Goal: Register for event/course

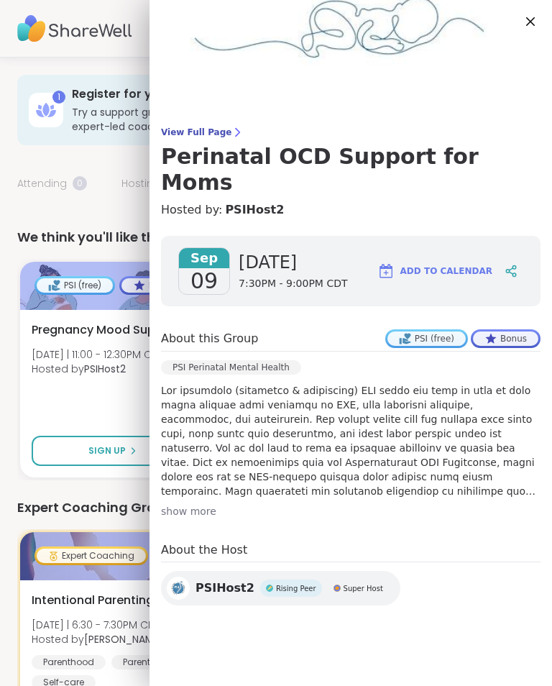
click at [80, 336] on span "Pregnancy Mood Support" at bounding box center [106, 329] width 149 height 17
click at [65, 139] on div "1 Register for your first support group Try a support group or use your free Pr…" at bounding box center [276, 110] width 518 height 70
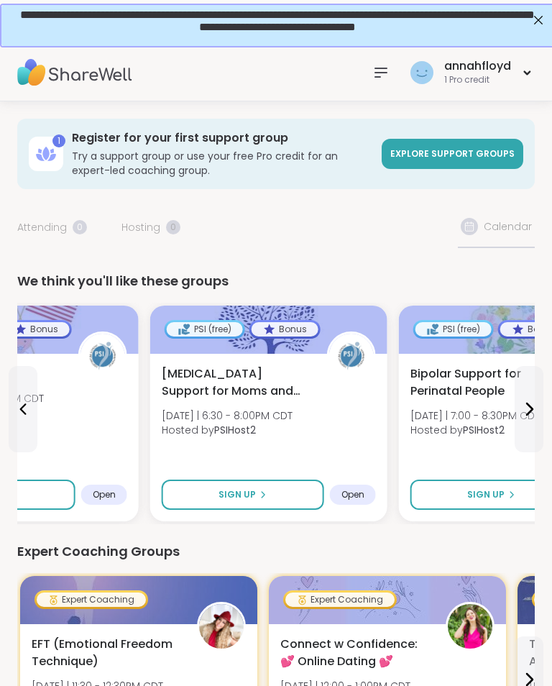
click at [369, 83] on div at bounding box center [381, 72] width 29 height 29
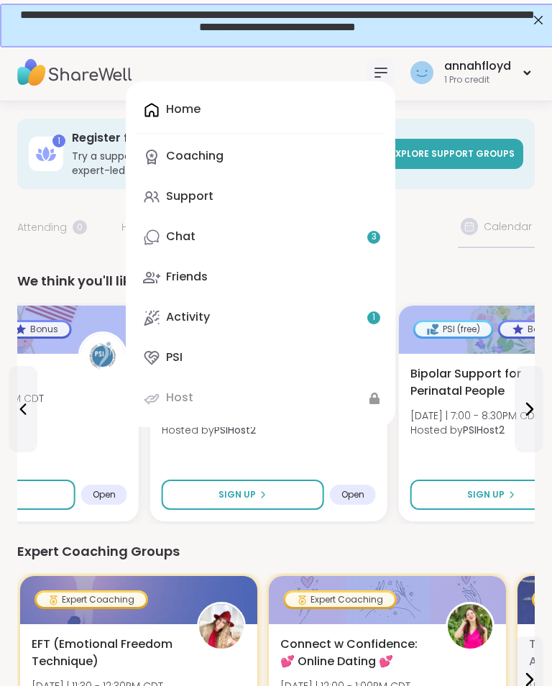
click at [318, 109] on div "Home Coaching Support Chat 3 Friends Activity 1 PSI Host" at bounding box center [261, 254] width 270 height 346
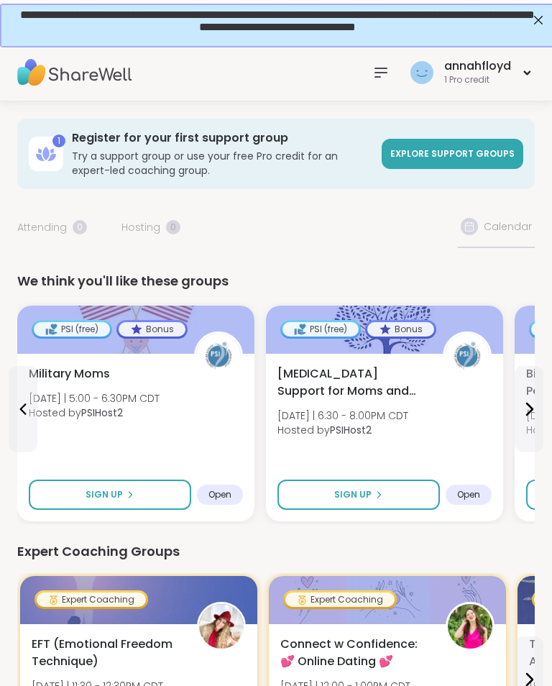
click at [495, 160] on span "Explore support groups" at bounding box center [452, 153] width 124 height 12
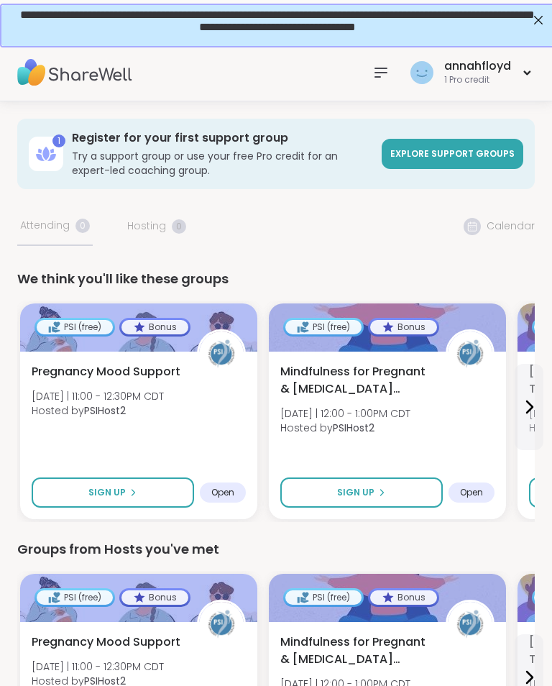
click at [513, 79] on div "annahfloyd 1 Pro credit" at bounding box center [471, 72] width 128 height 34
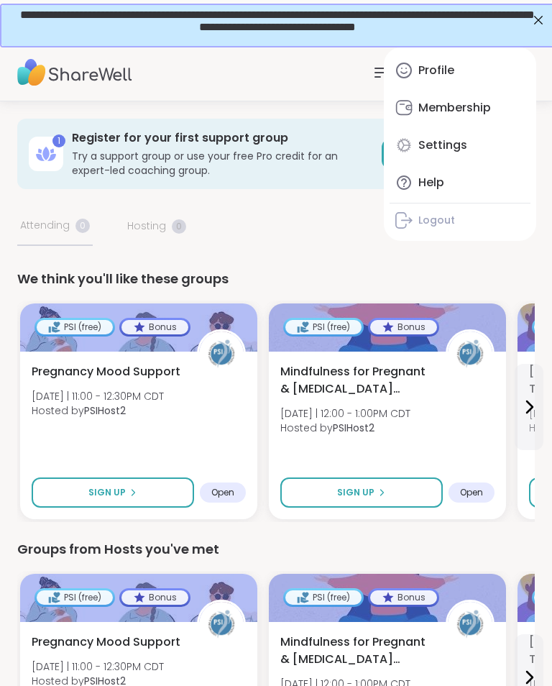
click at [439, 78] on div "Profile" at bounding box center [436, 71] width 36 height 16
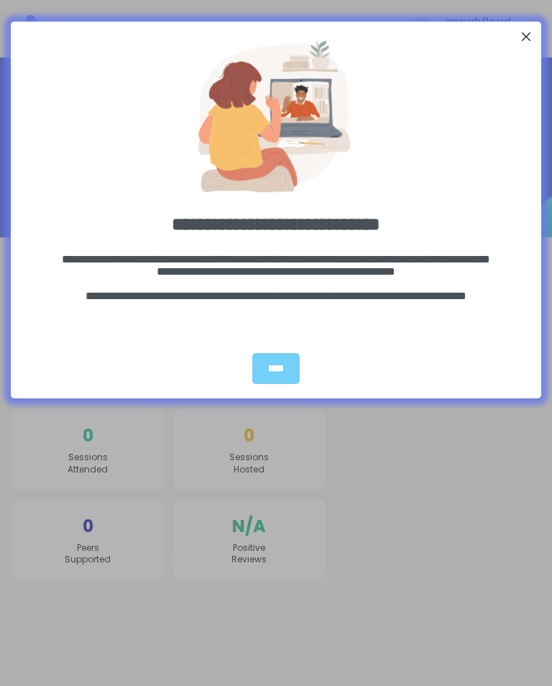
click at [283, 369] on div "****" at bounding box center [275, 368] width 47 height 31
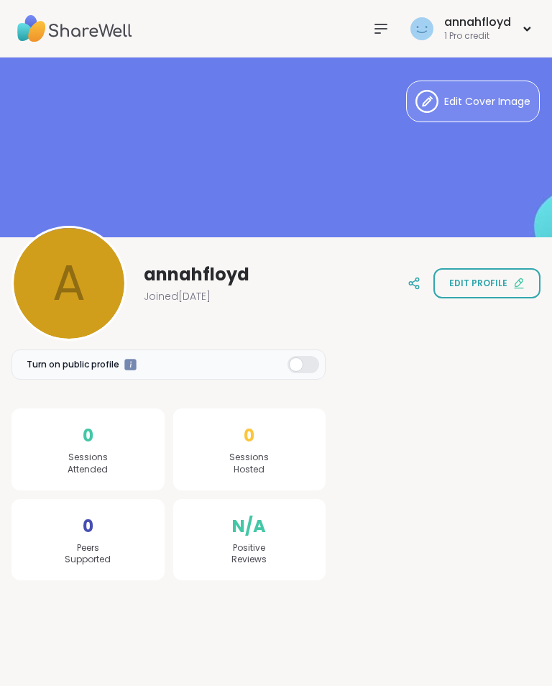
click at [531, 42] on div "annahfloyd 1 Pro credit" at bounding box center [471, 29] width 128 height 34
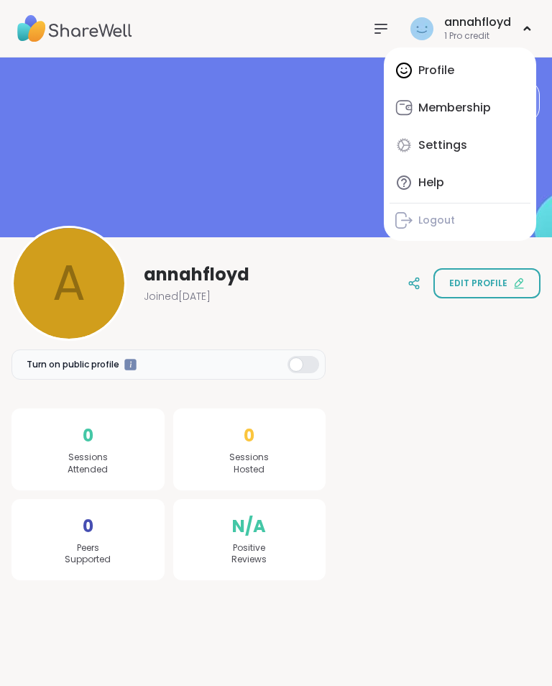
click at [452, 83] on div "Profile Membership Settings Help Logout" at bounding box center [460, 143] width 152 height 193
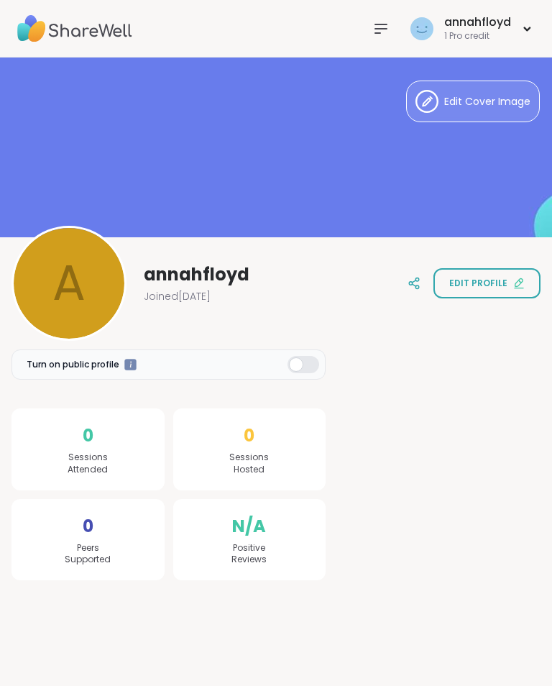
click at [91, 37] on img at bounding box center [74, 29] width 115 height 50
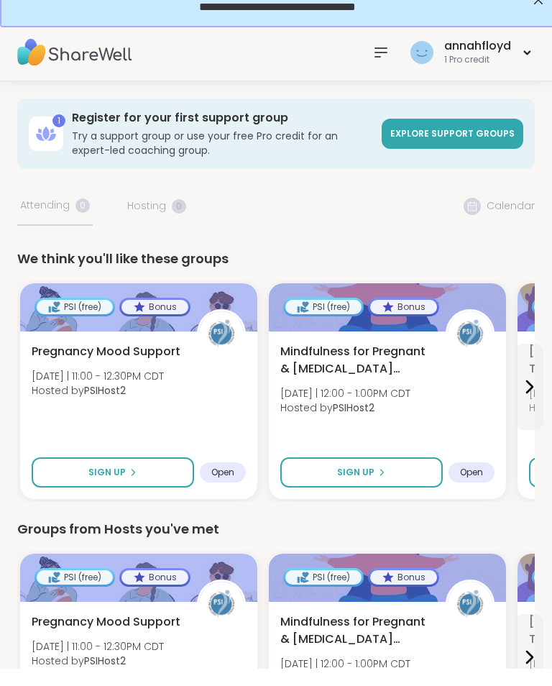
scroll to position [27, 0]
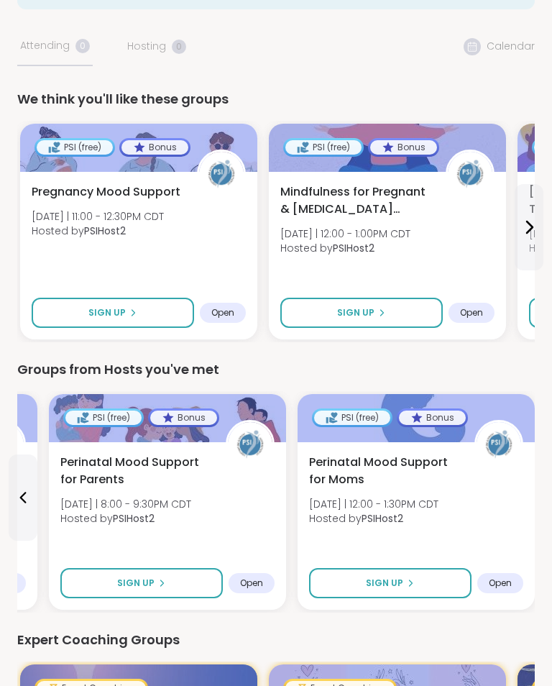
scroll to position [0, 0]
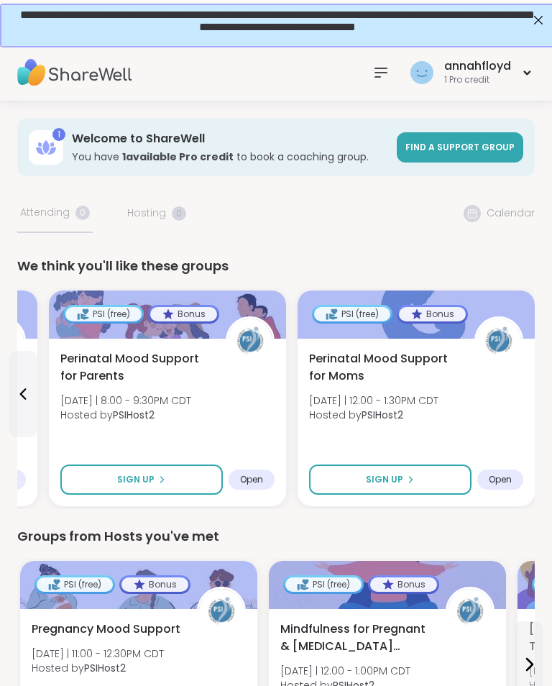
click at [367, 85] on div "annahfloyd 1 Pro credit" at bounding box center [451, 72] width 168 height 34
click at [380, 72] on icon at bounding box center [381, 72] width 12 height 9
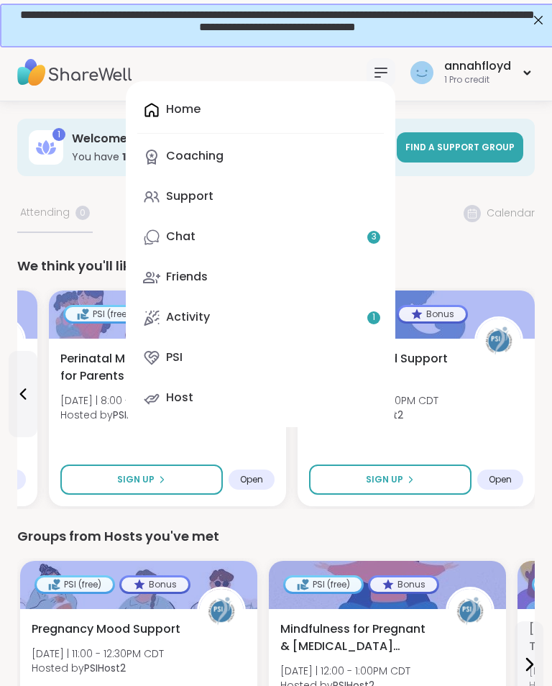
click at [352, 326] on link "Activity 1" at bounding box center [260, 317] width 247 height 35
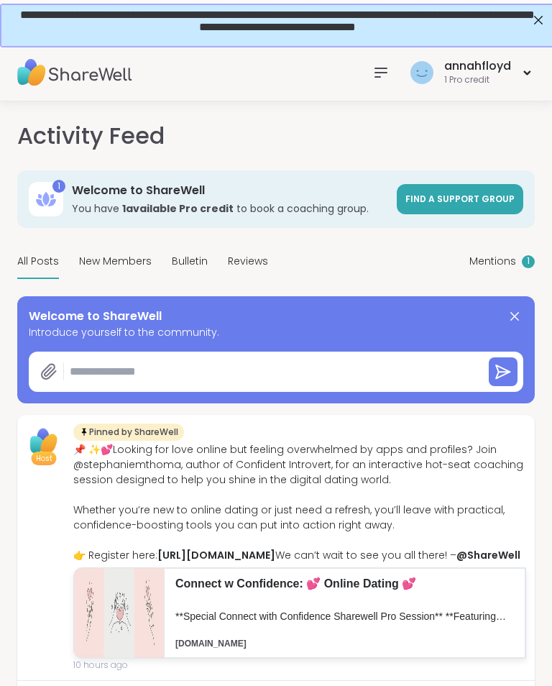
type textarea "*"
click at [379, 69] on icon at bounding box center [380, 72] width 17 height 17
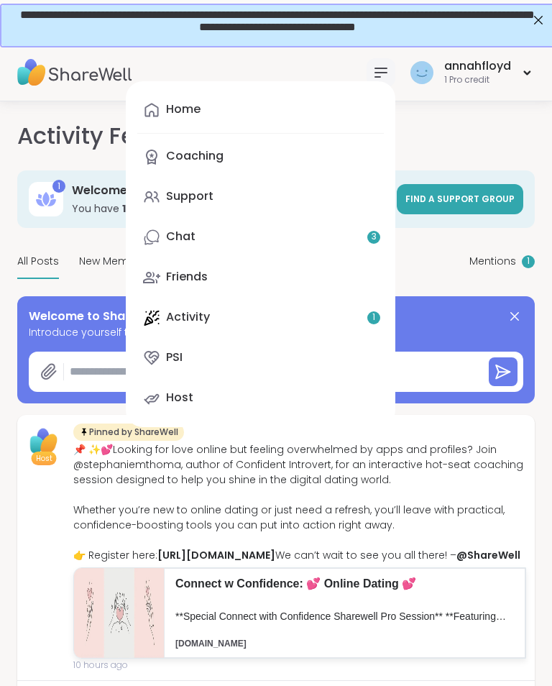
click at [518, 317] on icon at bounding box center [514, 316] width 17 height 17
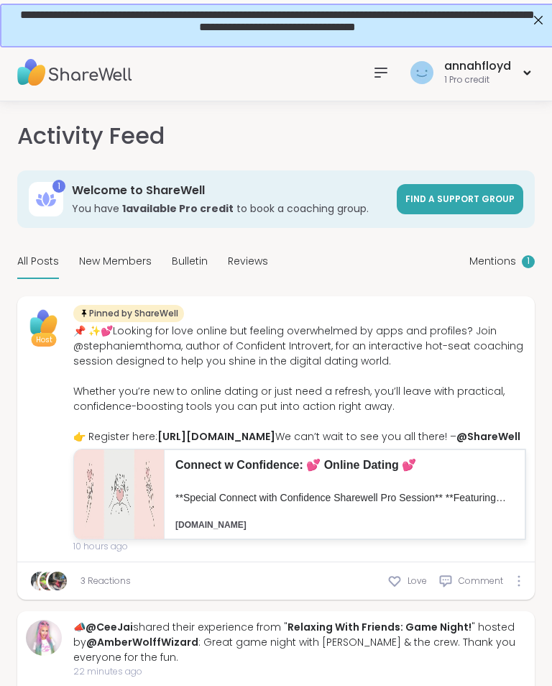
click at [388, 66] on icon at bounding box center [380, 72] width 17 height 17
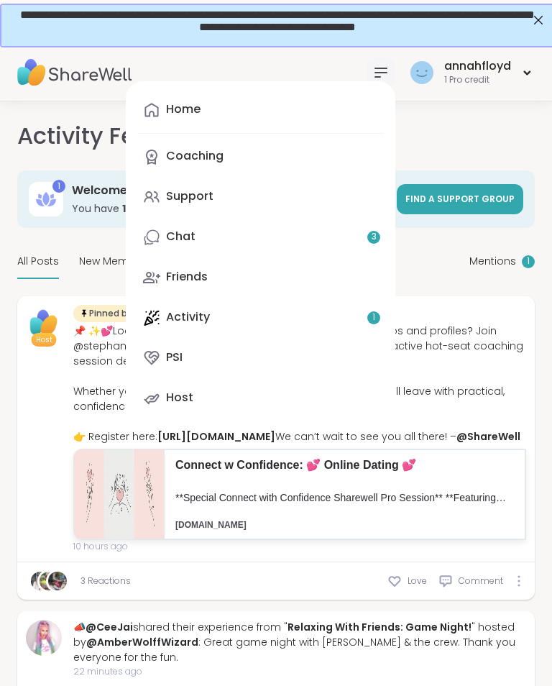
click at [265, 366] on link "PSI" at bounding box center [260, 358] width 247 height 35
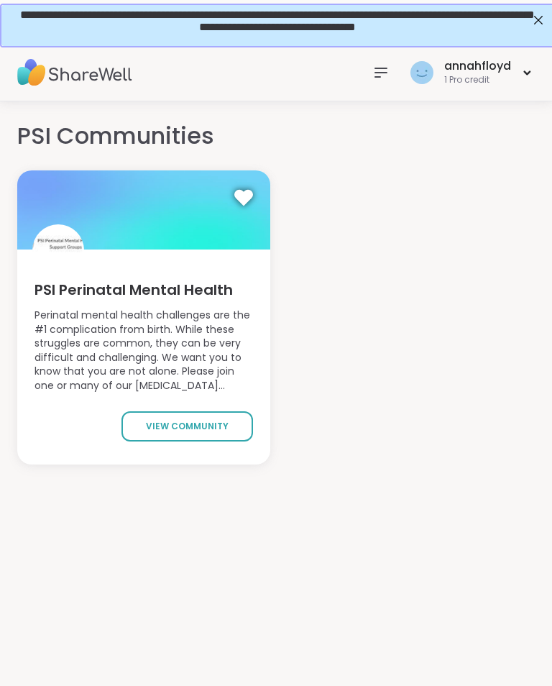
click at [193, 422] on span "view community" at bounding box center [187, 426] width 83 height 13
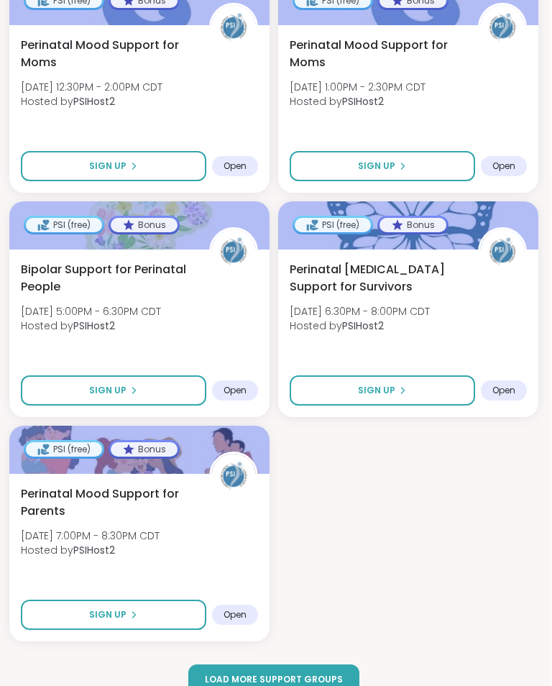
scroll to position [2818, 0]
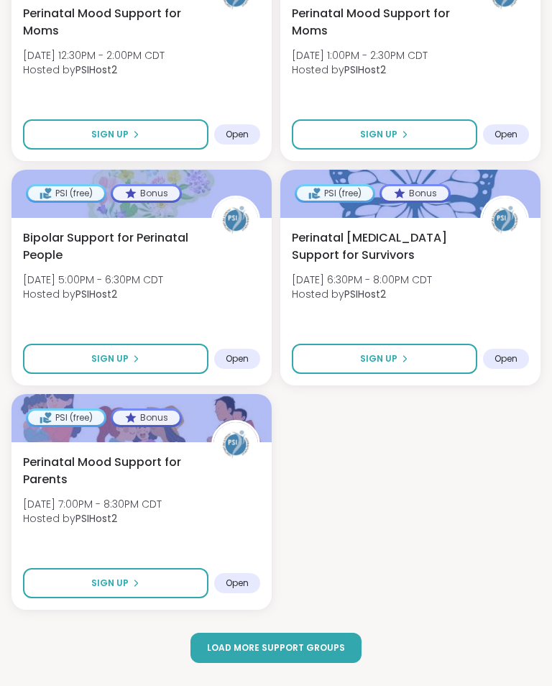
click at [322, 652] on span "Load more support groups" at bounding box center [276, 647] width 138 height 13
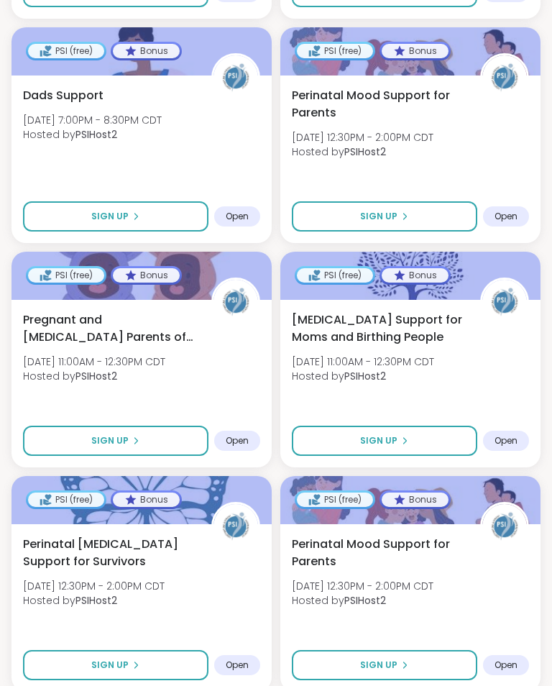
scroll to position [5509, 0]
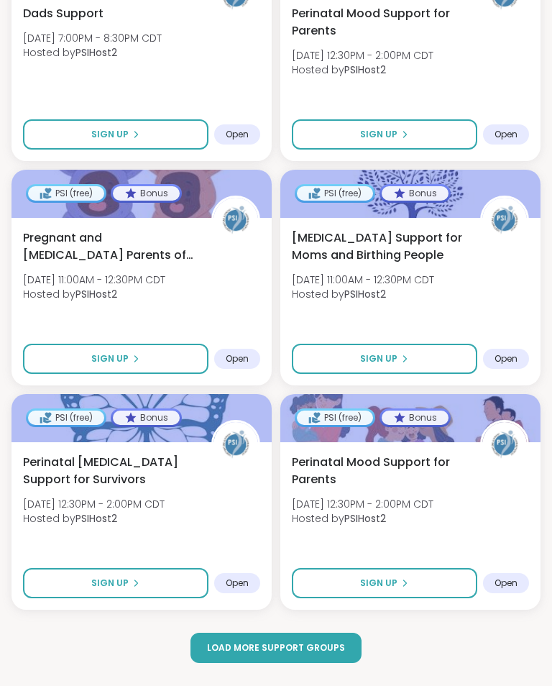
click at [323, 651] on span "Load more support groups" at bounding box center [276, 647] width 138 height 13
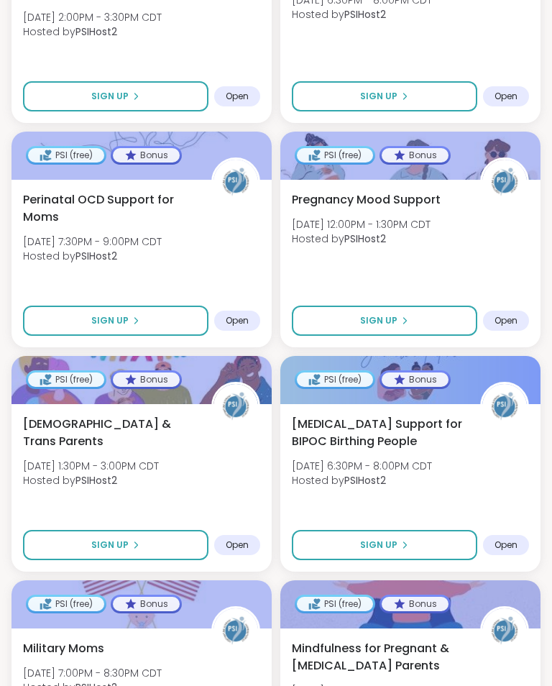
scroll to position [6894, 0]
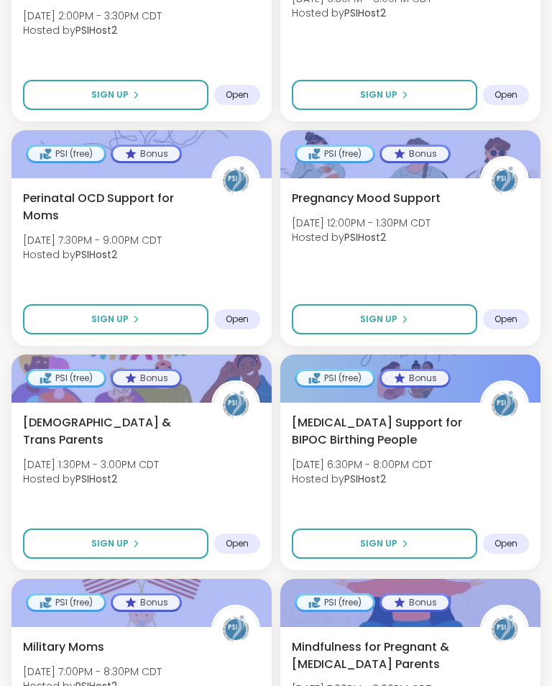
click at [150, 316] on button "Sign Up" at bounding box center [115, 319] width 185 height 30
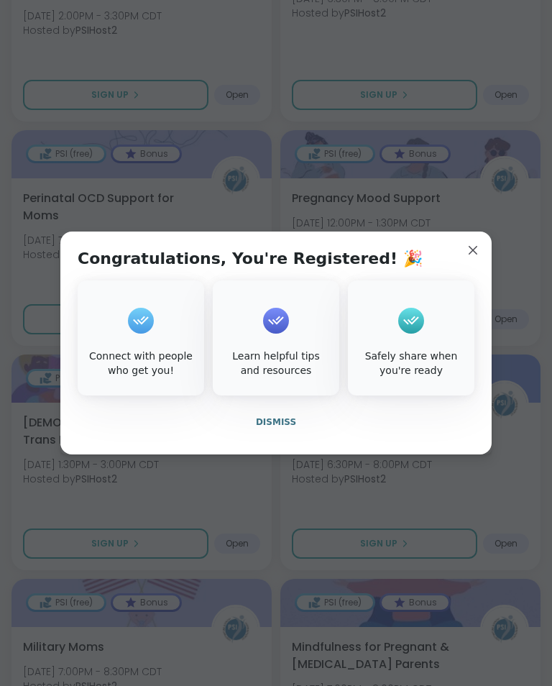
click at [283, 427] on span "Dismiss" at bounding box center [276, 422] width 40 height 10
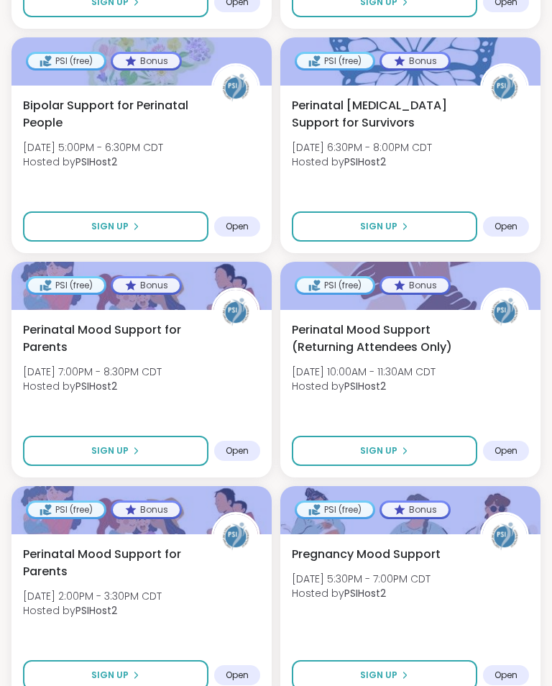
scroll to position [2949, 0]
